Goal: Check status: Check status

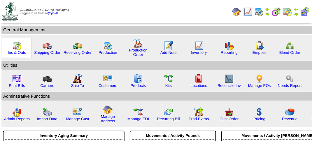
click at [18, 46] on img at bounding box center [16, 45] width 9 height 9
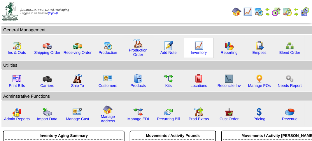
click at [196, 47] on img at bounding box center [198, 45] width 9 height 9
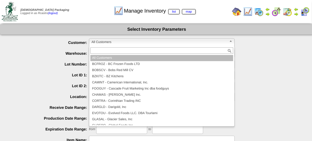
click at [158, 46] on link "All Customers" at bounding box center [162, 42] width 146 height 8
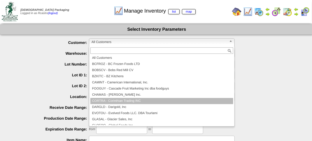
click at [138, 101] on li "CORTRA - Corinthian Trading INC" at bounding box center [161, 101] width 143 height 6
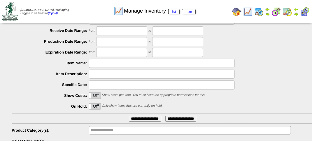
scroll to position [102, 0]
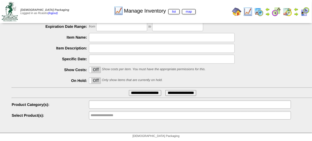
click at [105, 103] on input "text" at bounding box center [109, 104] width 37 height 7
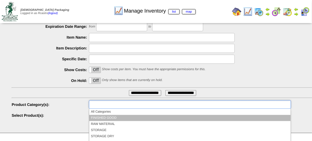
click at [105, 116] on li "FINISHED GOOD" at bounding box center [190, 118] width 202 height 6
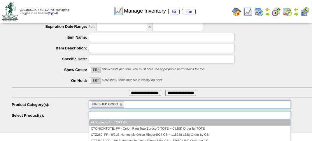
click at [120, 114] on input "text" at bounding box center [109, 115] width 37 height 7
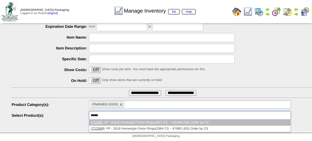
type input "******"
click at [210, 123] on li "CTZ280 : FP - 8/3LB Homestyle Onion Rings(4927 CS ~ 118248 LBS) Order by CS" at bounding box center [190, 122] width 202 height 6
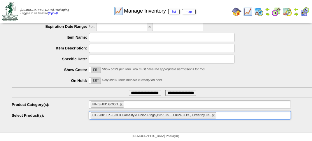
click at [145, 90] on input "**********" at bounding box center [145, 93] width 32 height 6
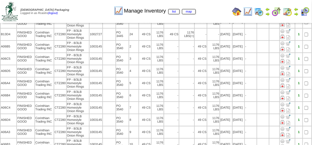
scroll to position [1459, 0]
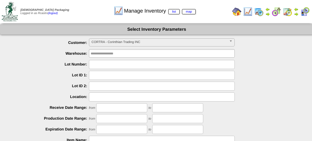
scroll to position [102, 0]
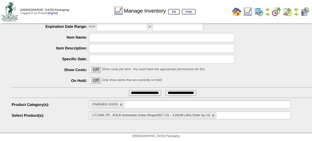
click at [289, 11] on img at bounding box center [287, 11] width 9 height 9
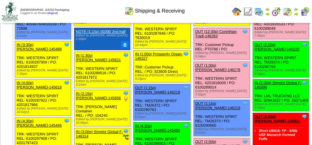
scroll to position [584, 0]
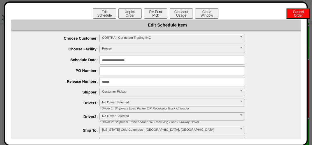
click at [156, 13] on button "Re-Print Pick" at bounding box center [155, 13] width 23 height 10
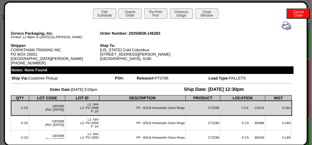
click at [287, 29] on img at bounding box center [286, 25] width 9 height 9
